Goal: Task Accomplishment & Management: Complete application form

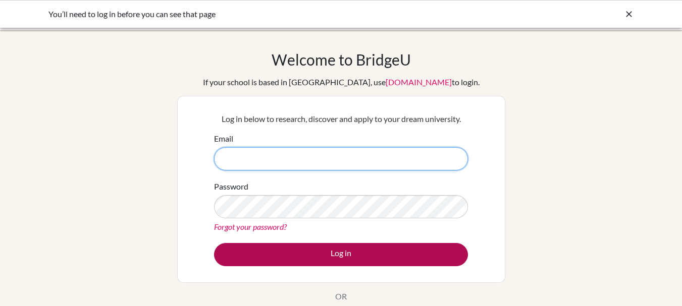
type input "maria.m@gsis.ac.in"
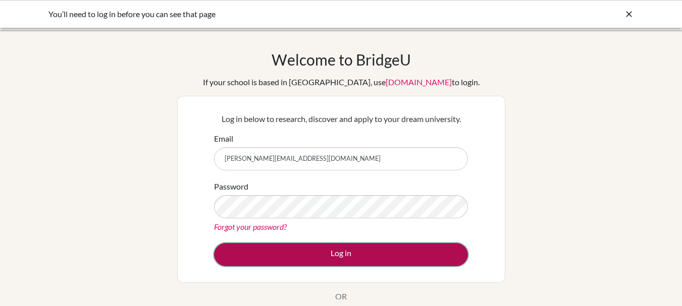
click at [354, 251] on button "Log in" at bounding box center [341, 254] width 254 height 23
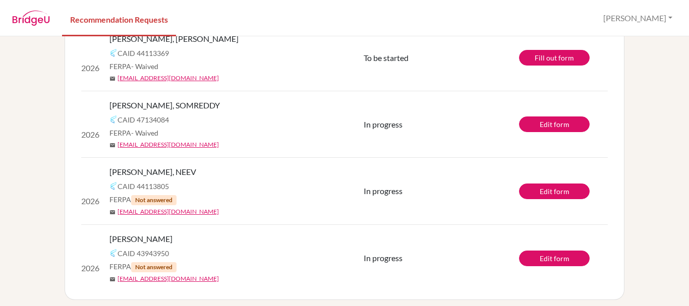
scroll to position [145, 0]
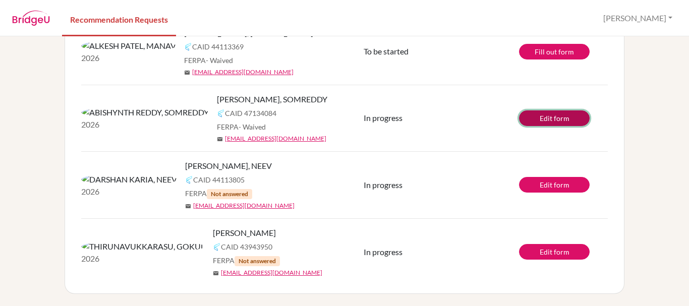
click at [561, 117] on link "Edit form" at bounding box center [554, 118] width 71 height 16
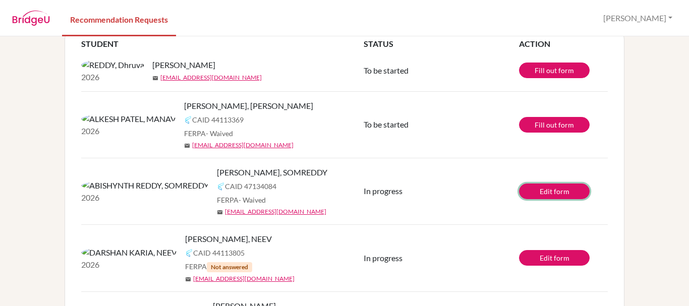
scroll to position [0, 0]
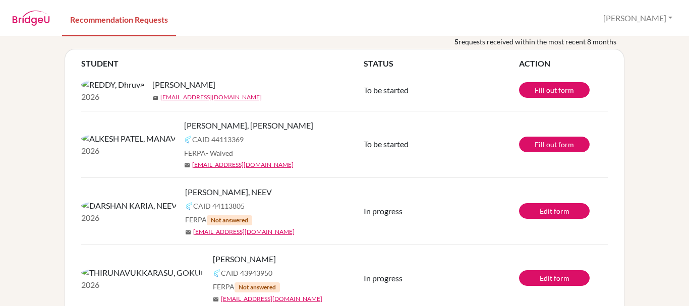
scroll to position [44, 0]
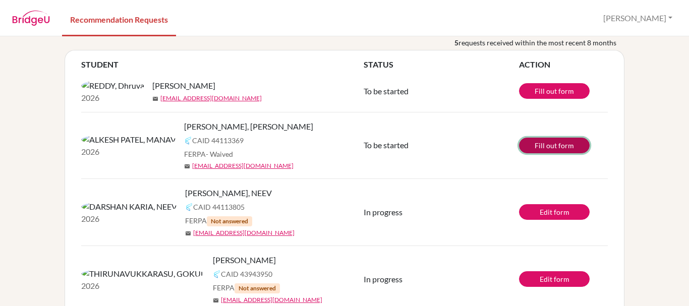
click at [551, 153] on link "Fill out form" at bounding box center [554, 146] width 71 height 16
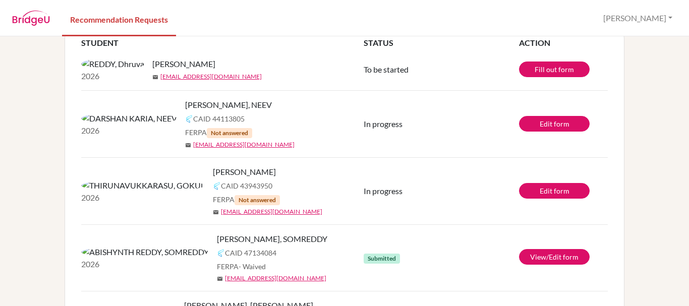
scroll to position [44, 0]
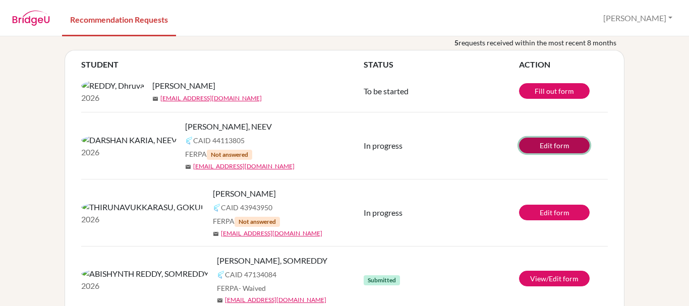
click at [566, 153] on link "Edit form" at bounding box center [554, 146] width 71 height 16
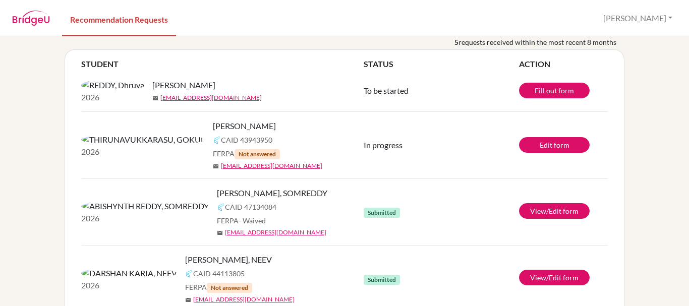
scroll to position [44, 0]
drag, startPoint x: 189, startPoint y: 134, endPoint x: 106, endPoint y: 133, distance: 83.2
click at [213, 133] on span "[PERSON_NAME]" at bounding box center [244, 127] width 63 height 12
copy span "THIRUNAVUKKARASU"
click at [263, 86] on div "[PERSON_NAME]" at bounding box center [261, 86] width 219 height 12
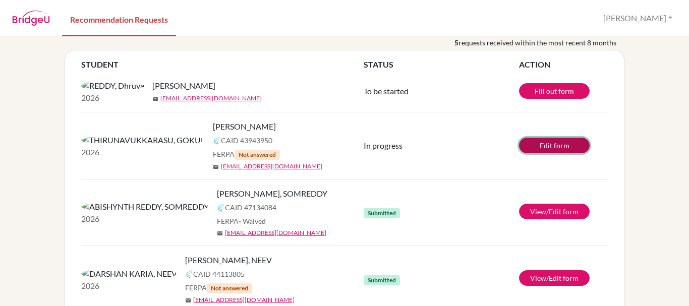
click at [553, 150] on link "Edit form" at bounding box center [554, 146] width 71 height 16
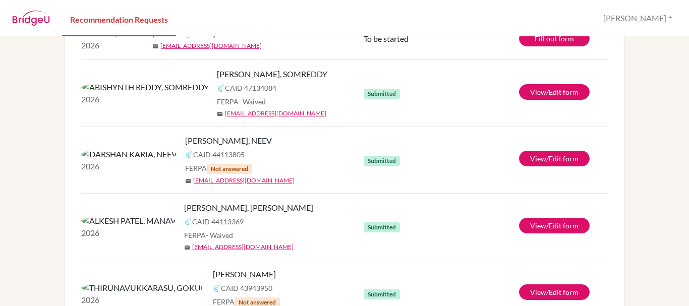
scroll to position [145, 0]
